Goal: Task Accomplishment & Management: Use online tool/utility

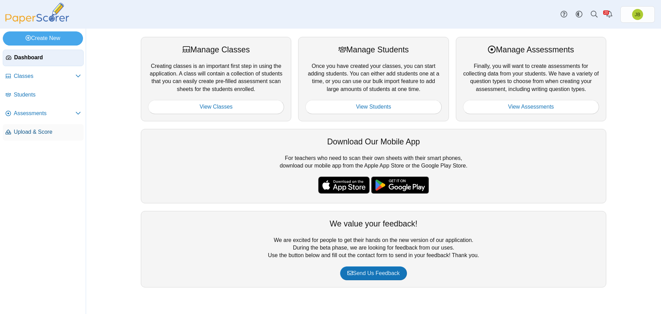
click at [34, 135] on span "Upload & Score" at bounding box center [47, 132] width 67 height 8
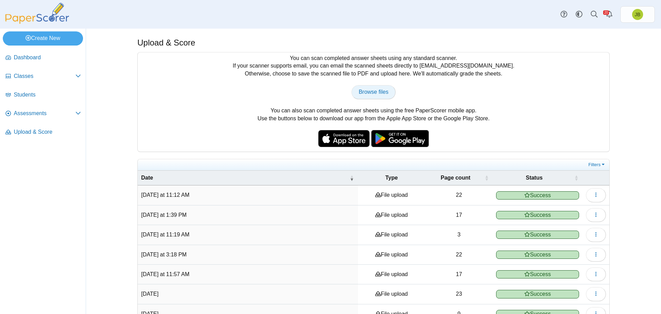
click at [364, 95] on link "Browse files" at bounding box center [373, 92] width 44 height 14
type input "**********"
click at [26, 135] on span "Upload & Score" at bounding box center [47, 132] width 67 height 8
click at [378, 94] on span "Browse files" at bounding box center [374, 92] width 30 height 6
type input "**********"
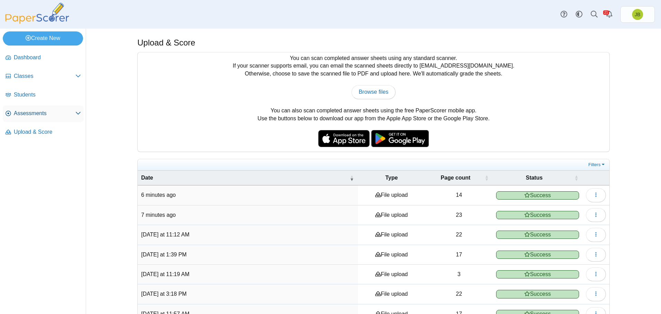
click at [42, 113] on span "Assessments" at bounding box center [45, 113] width 62 height 8
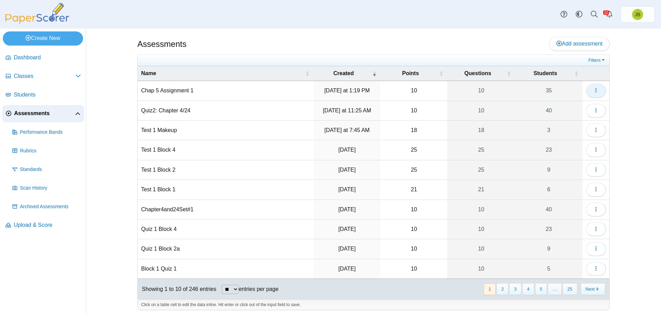
click at [593, 88] on icon "button" at bounding box center [596, 90] width 6 height 6
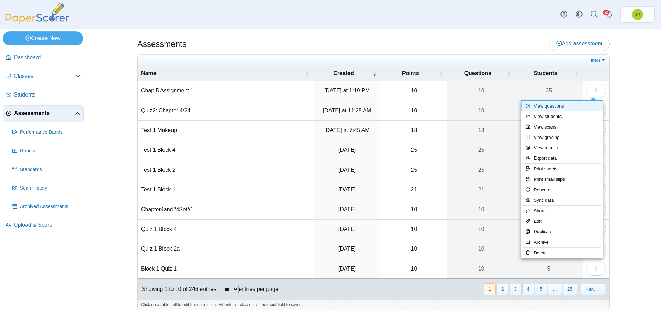
click at [560, 107] on link "View questions" at bounding box center [561, 106] width 83 height 10
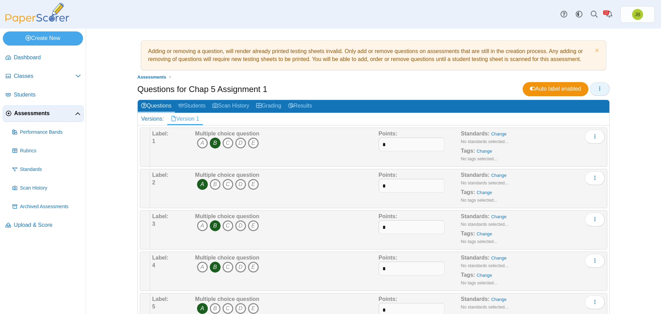
click at [597, 89] on icon "button" at bounding box center [600, 89] width 6 height 6
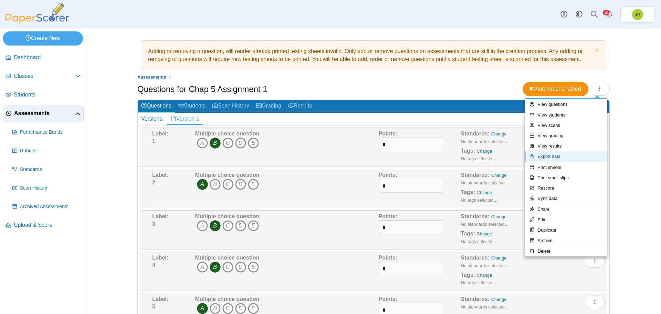
click at [558, 158] on link "Export data" at bounding box center [565, 156] width 83 height 10
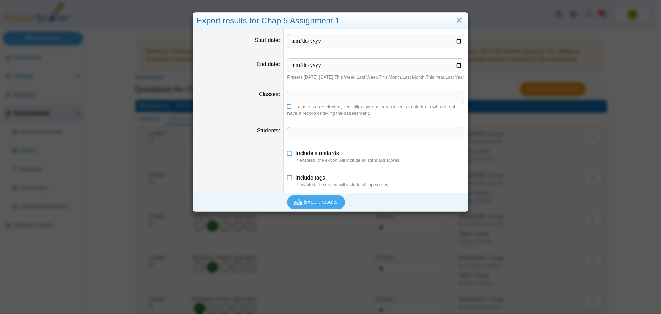
click at [304, 103] on span at bounding box center [375, 97] width 177 height 12
click at [312, 204] on span "Export results" at bounding box center [321, 202] width 34 height 6
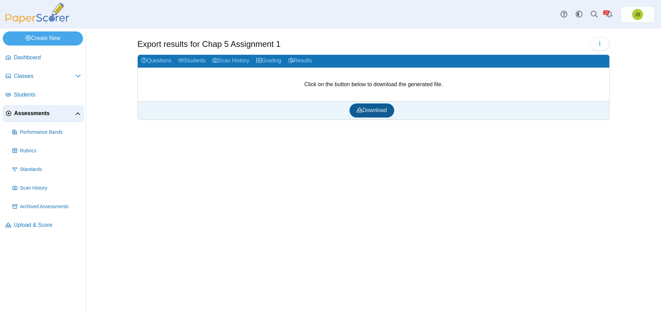
click at [382, 112] on span "Download" at bounding box center [372, 110] width 30 height 6
click at [602, 47] on button "button" at bounding box center [600, 44] width 20 height 14
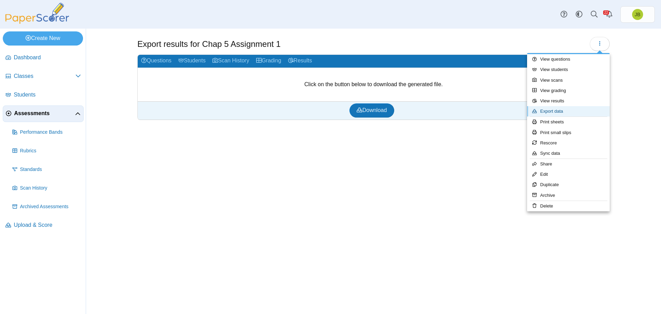
click at [550, 113] on link "Export data" at bounding box center [568, 111] width 83 height 10
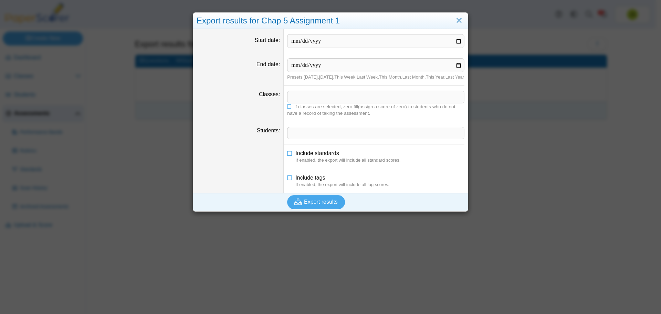
click at [308, 102] on span at bounding box center [375, 97] width 177 height 12
click at [319, 204] on span "Export results" at bounding box center [321, 202] width 34 height 6
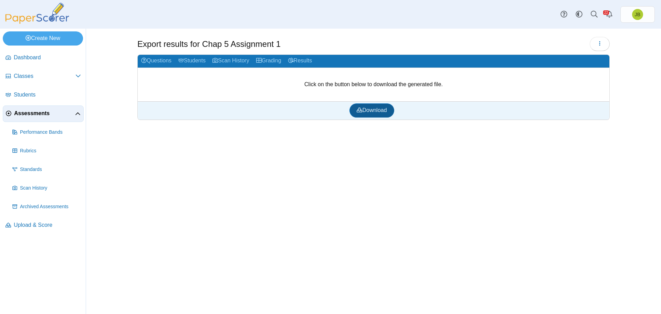
click at [369, 112] on span "Download" at bounding box center [372, 110] width 30 height 6
click at [602, 41] on icon "button" at bounding box center [600, 44] width 6 height 6
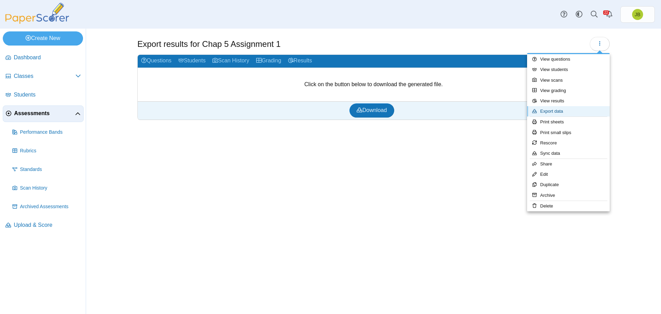
click at [564, 112] on link "Export data" at bounding box center [568, 111] width 83 height 10
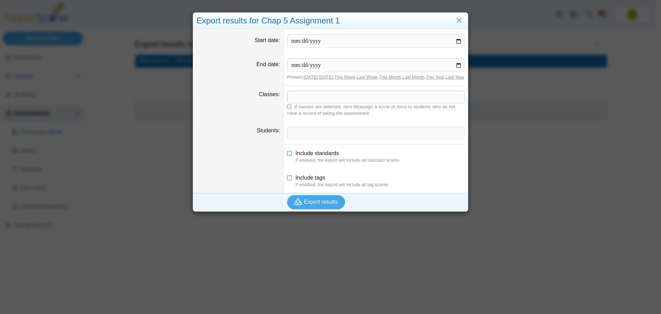
click at [319, 103] on span at bounding box center [375, 97] width 177 height 12
click at [309, 204] on span "Export results" at bounding box center [321, 202] width 34 height 6
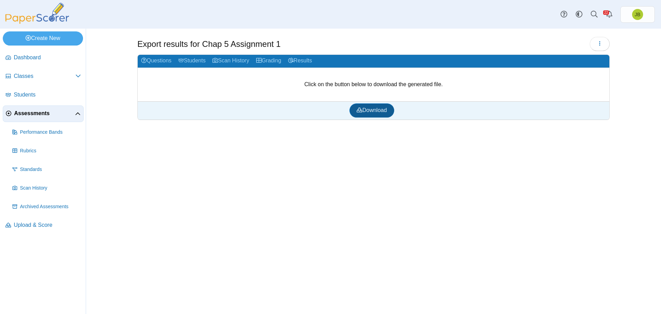
click at [374, 110] on span "Download" at bounding box center [372, 110] width 30 height 6
click at [27, 114] on span "Assessments" at bounding box center [44, 113] width 61 height 8
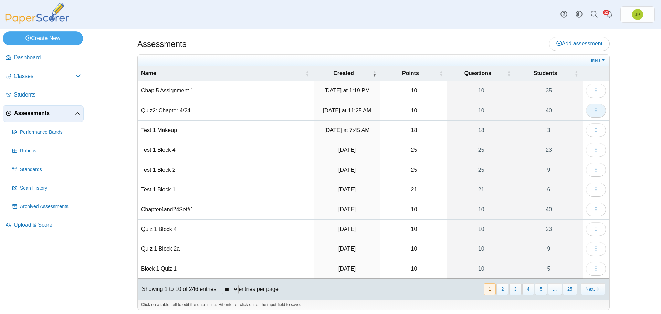
click at [593, 107] on icon "button" at bounding box center [596, 110] width 6 height 6
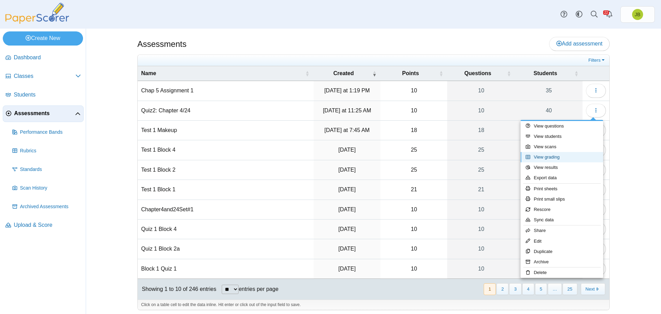
click at [550, 156] on link "View grading" at bounding box center [561, 157] width 83 height 10
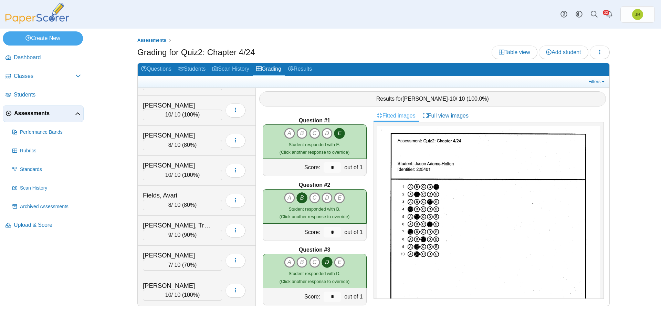
scroll to position [206, 0]
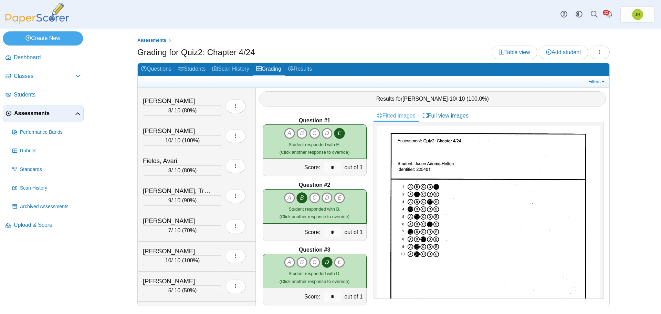
click at [42, 114] on span "Assessments" at bounding box center [44, 113] width 61 height 8
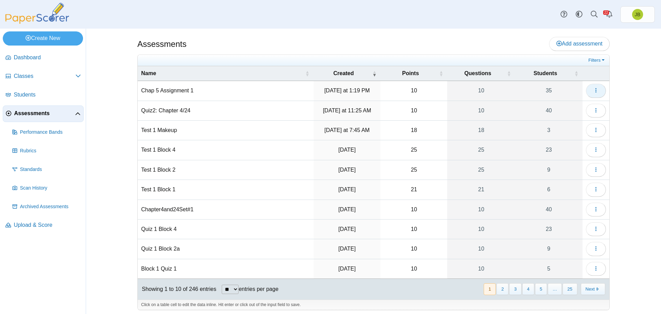
click at [595, 90] on icon "button" at bounding box center [596, 90] width 6 height 6
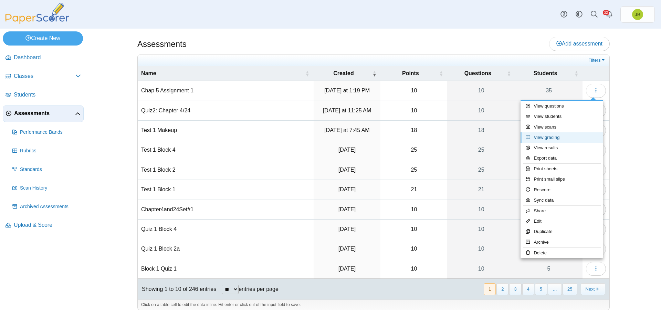
click at [549, 138] on link "View grading" at bounding box center [561, 137] width 83 height 10
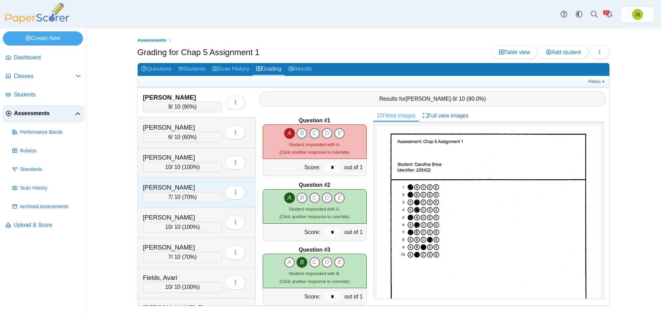
scroll to position [34, 0]
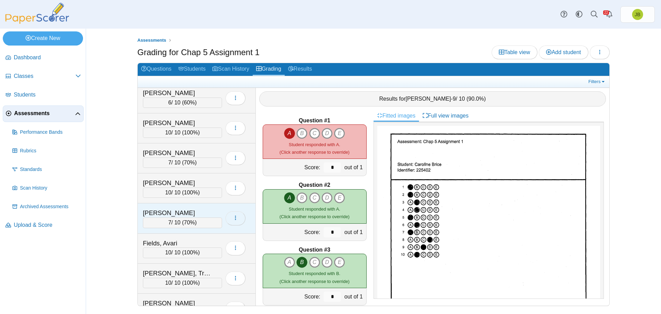
click at [242, 217] on button "button" at bounding box center [235, 218] width 20 height 14
click at [185, 211] on div "[PERSON_NAME]" at bounding box center [177, 212] width 69 height 9
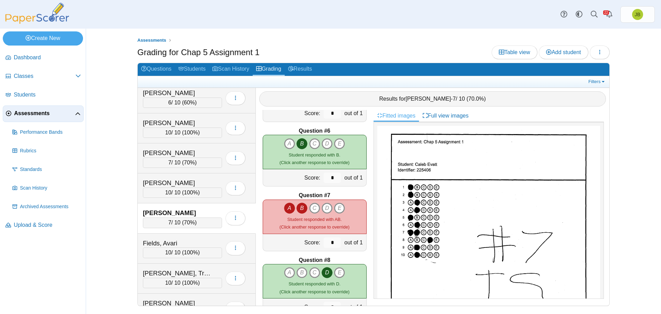
scroll to position [327, 0]
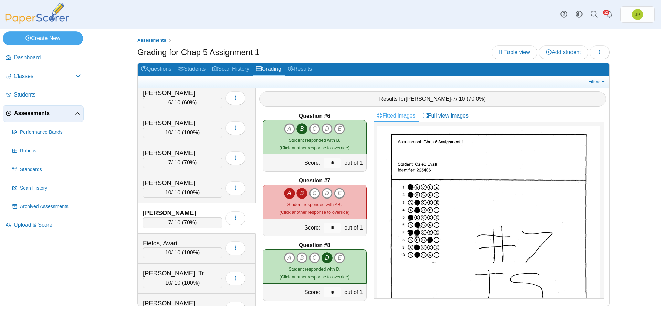
click at [298, 193] on icon "B" at bounding box center [301, 193] width 11 height 11
type input "*"
